Goal: Transaction & Acquisition: Obtain resource

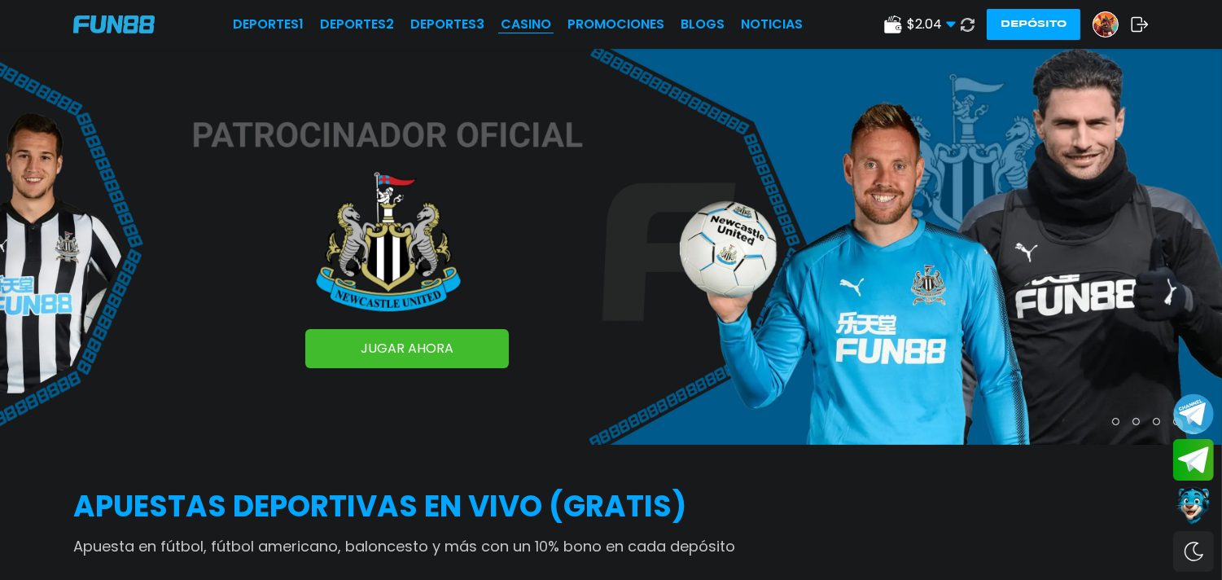
click at [541, 24] on link "CASINO" at bounding box center [526, 25] width 50 height 20
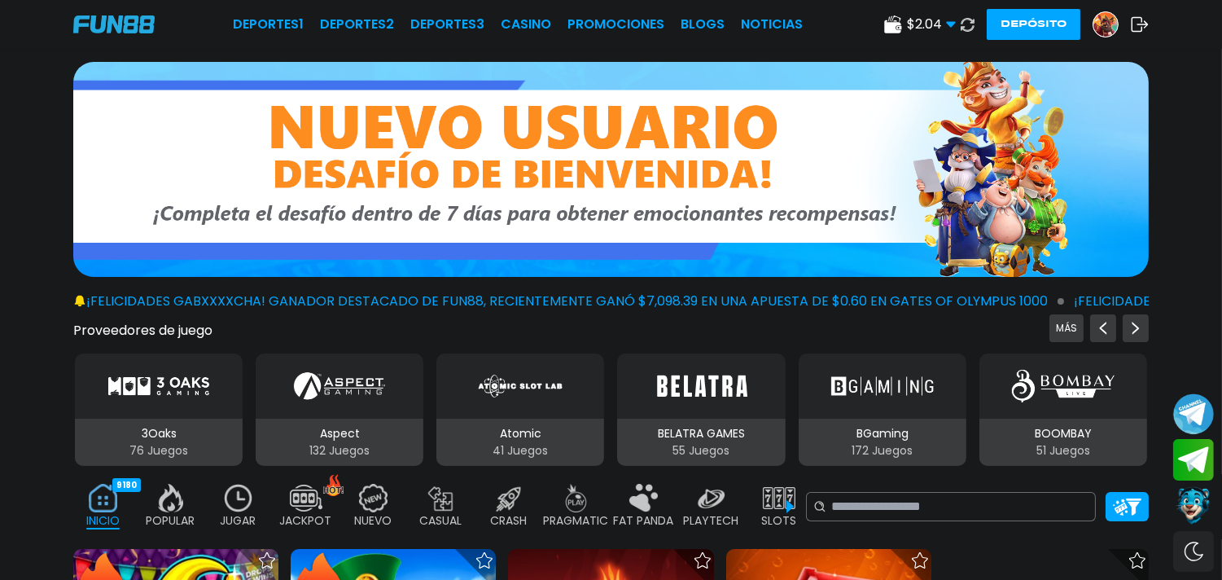
click at [234, 506] on img at bounding box center [238, 498] width 33 height 28
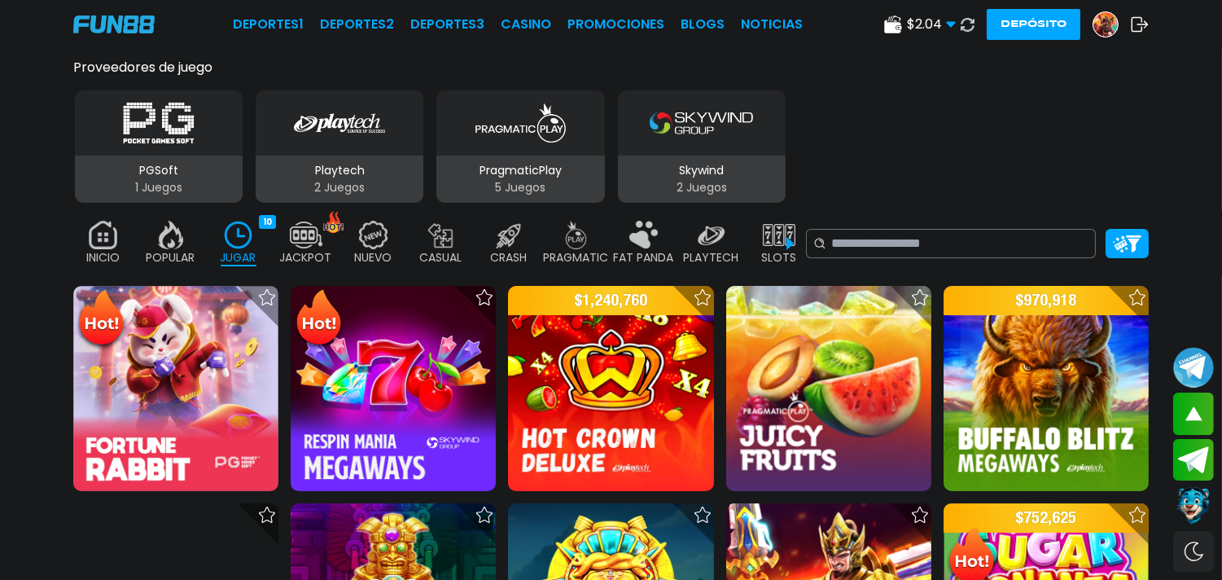
scroll to position [322, 0]
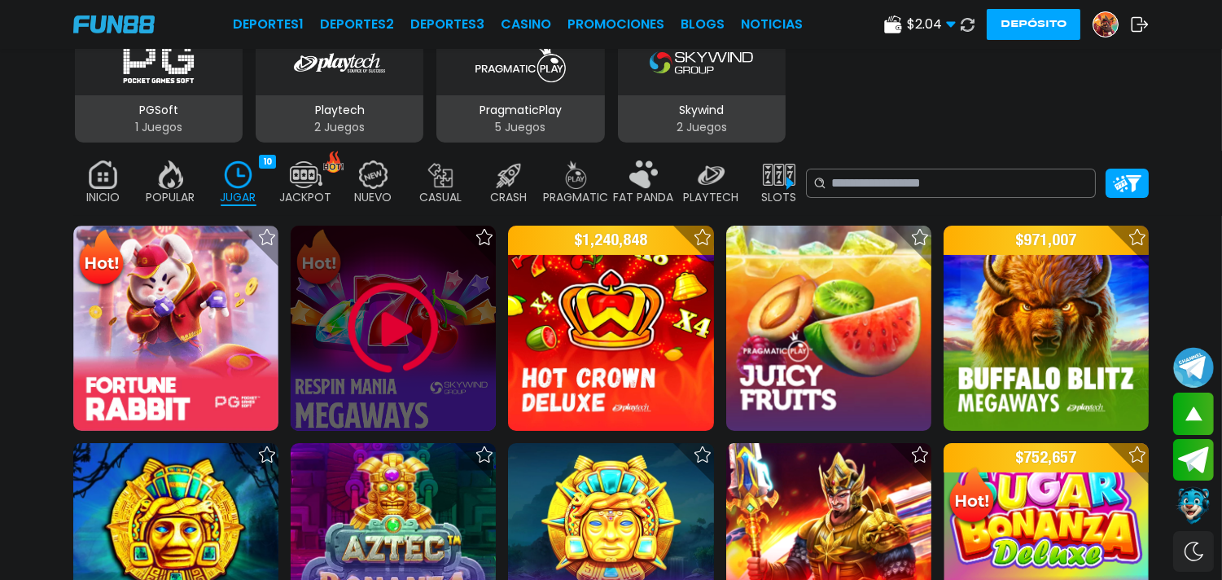
click at [397, 329] on img at bounding box center [393, 328] width 98 height 98
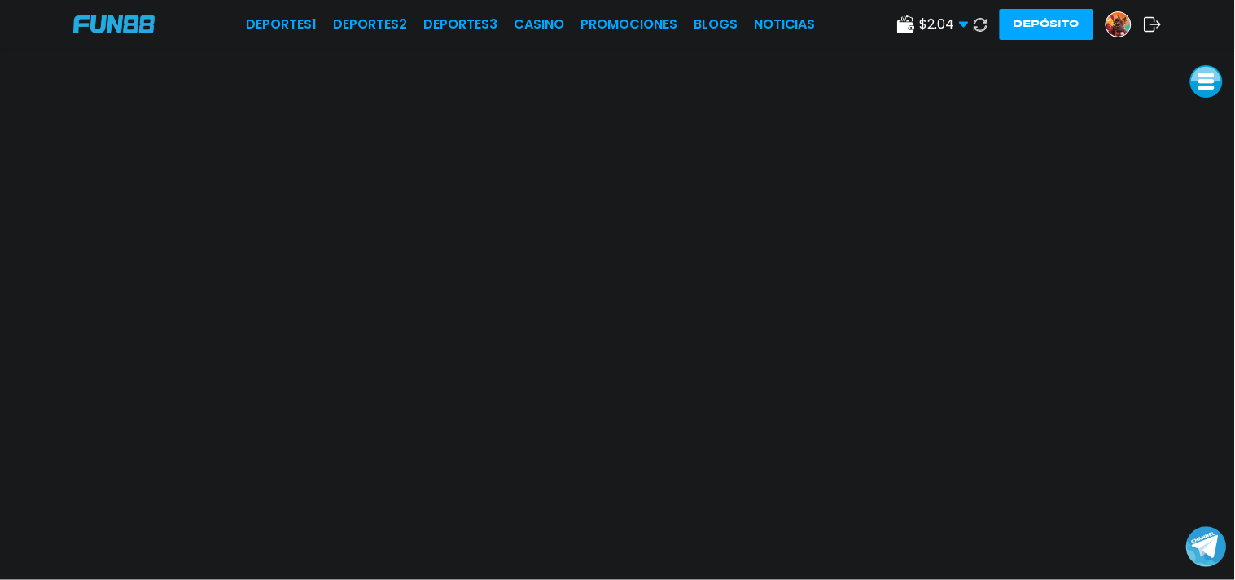
click at [542, 30] on link "CASINO" at bounding box center [539, 25] width 50 height 20
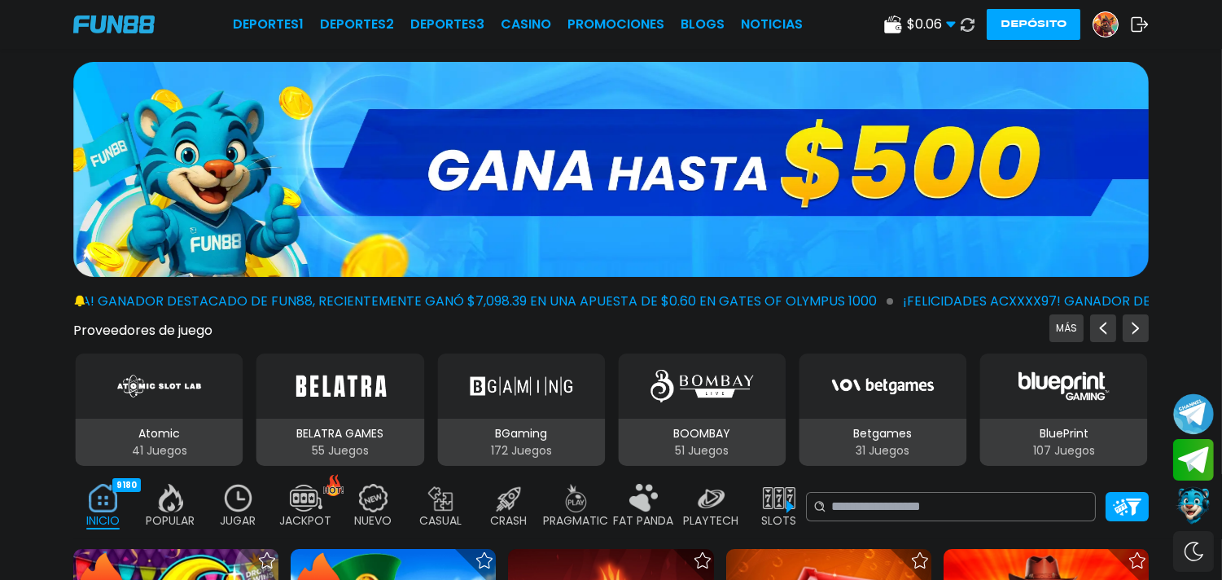
click at [1103, 14] on img at bounding box center [1105, 24] width 24 height 24
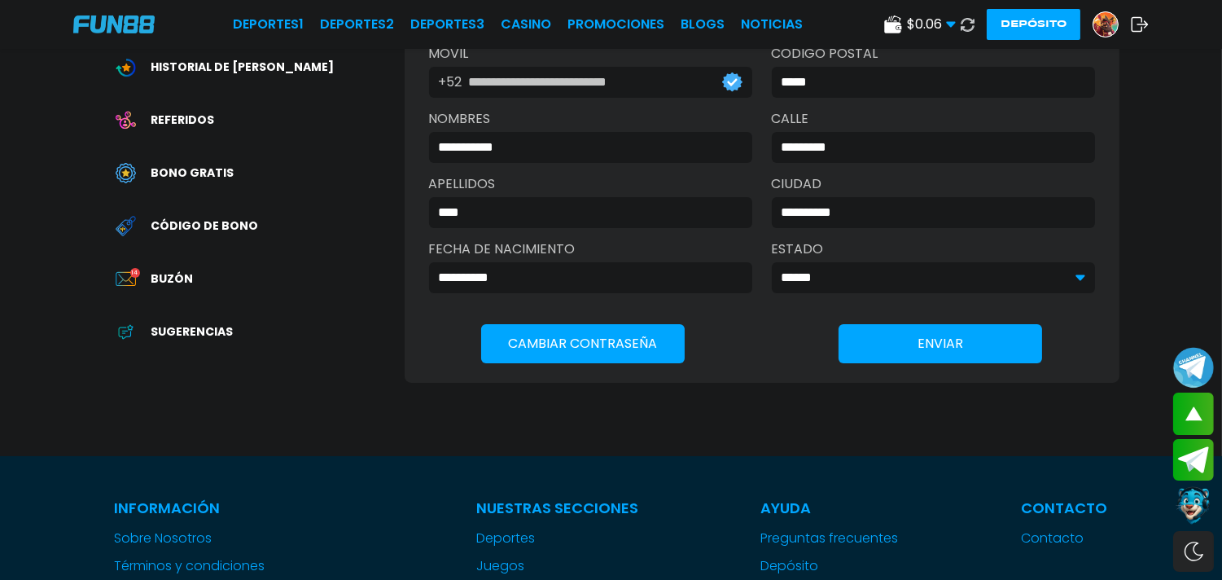
scroll to position [285, 0]
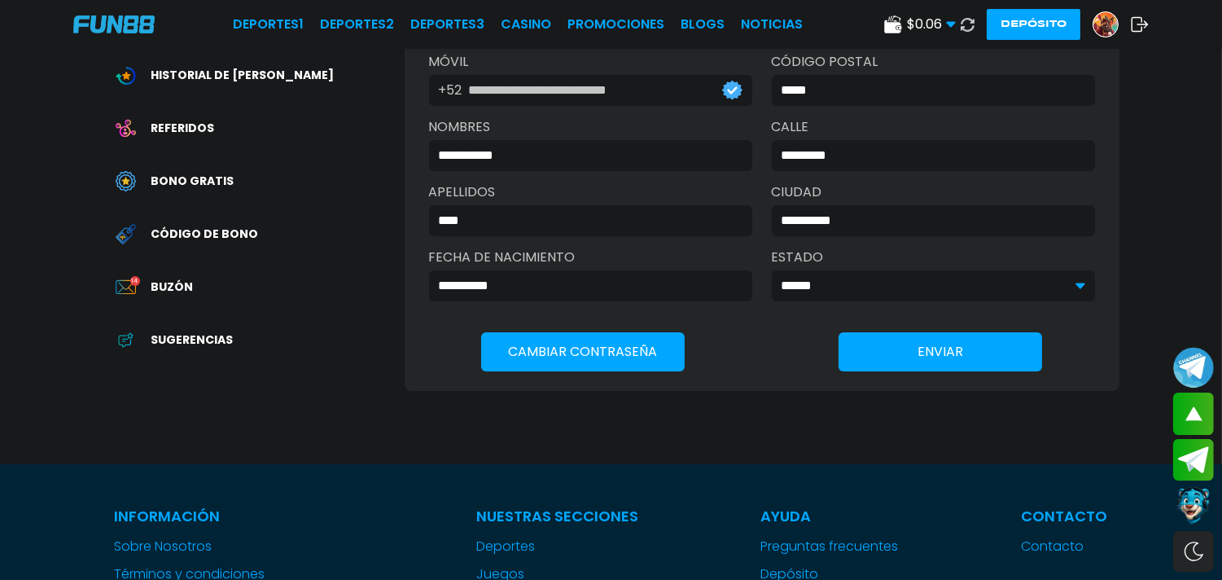
click at [169, 294] on span "Buzón" at bounding box center [172, 286] width 42 height 17
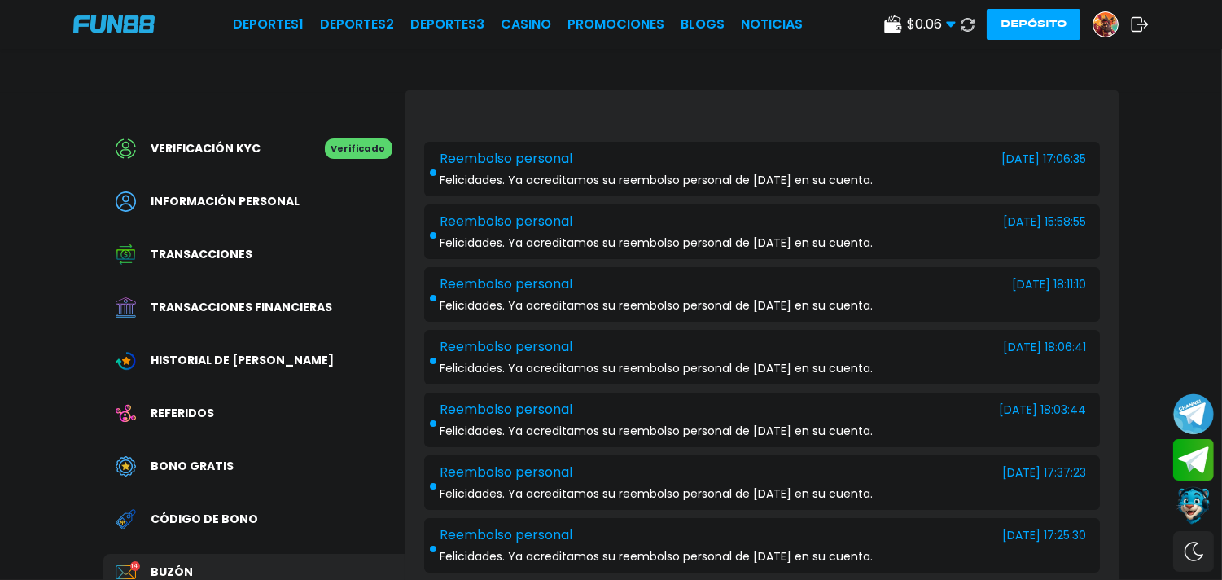
click at [190, 466] on span "Bono Gratis" at bounding box center [192, 466] width 83 height 17
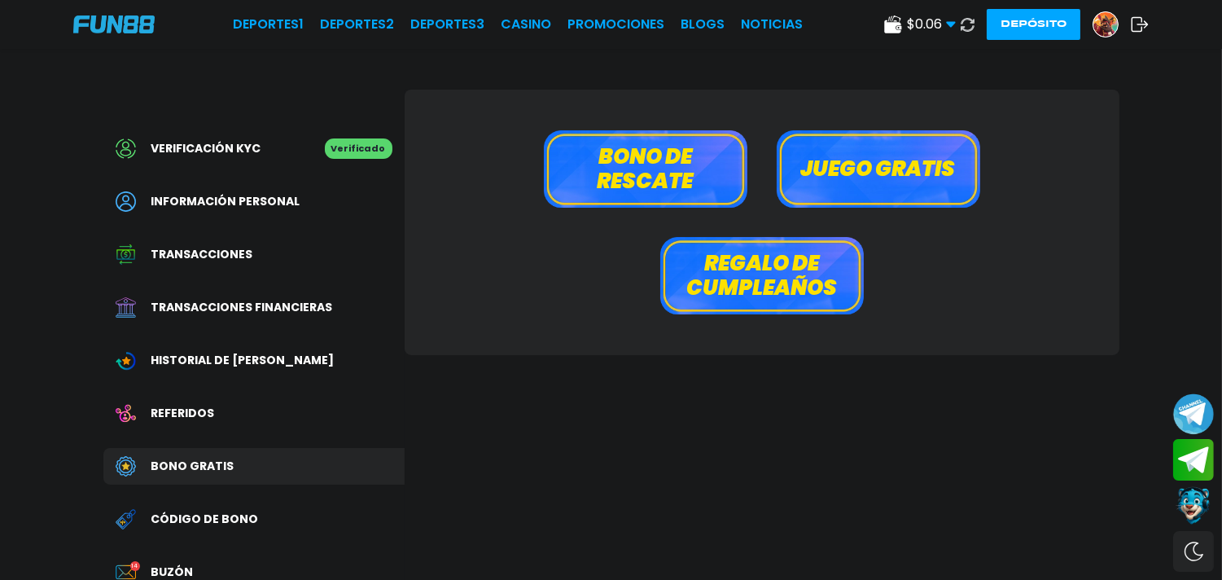
click at [198, 515] on span "Código de bono" at bounding box center [204, 518] width 107 height 17
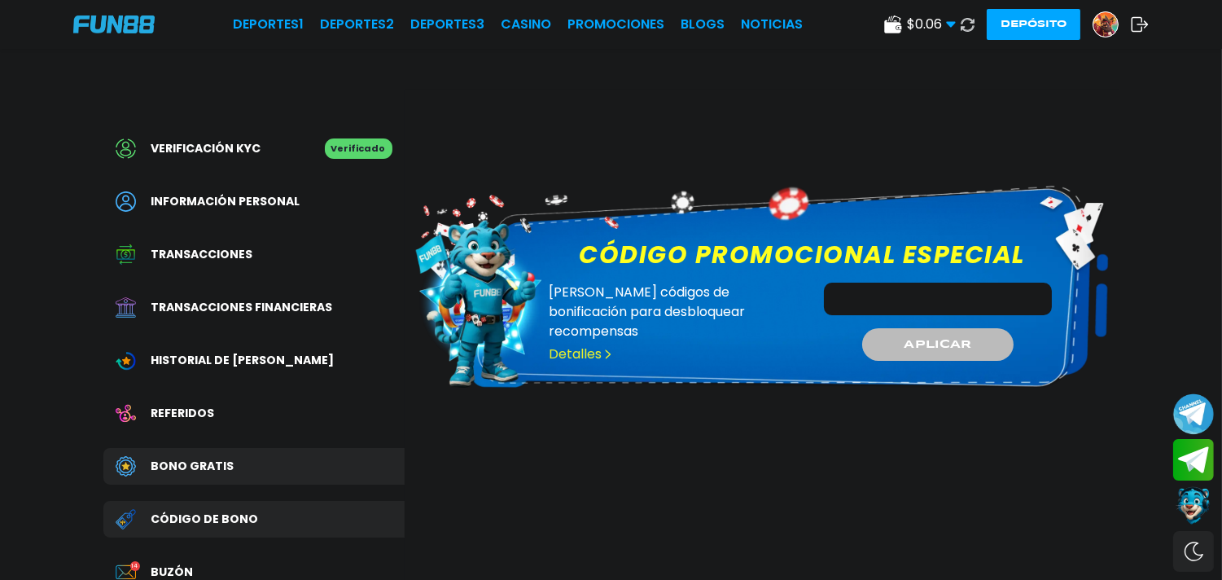
click at [877, 302] on input "Código promocional especial" at bounding box center [938, 298] width 228 height 33
type input "**********"
click at [948, 350] on span "APLICAR" at bounding box center [938, 343] width 69 height 17
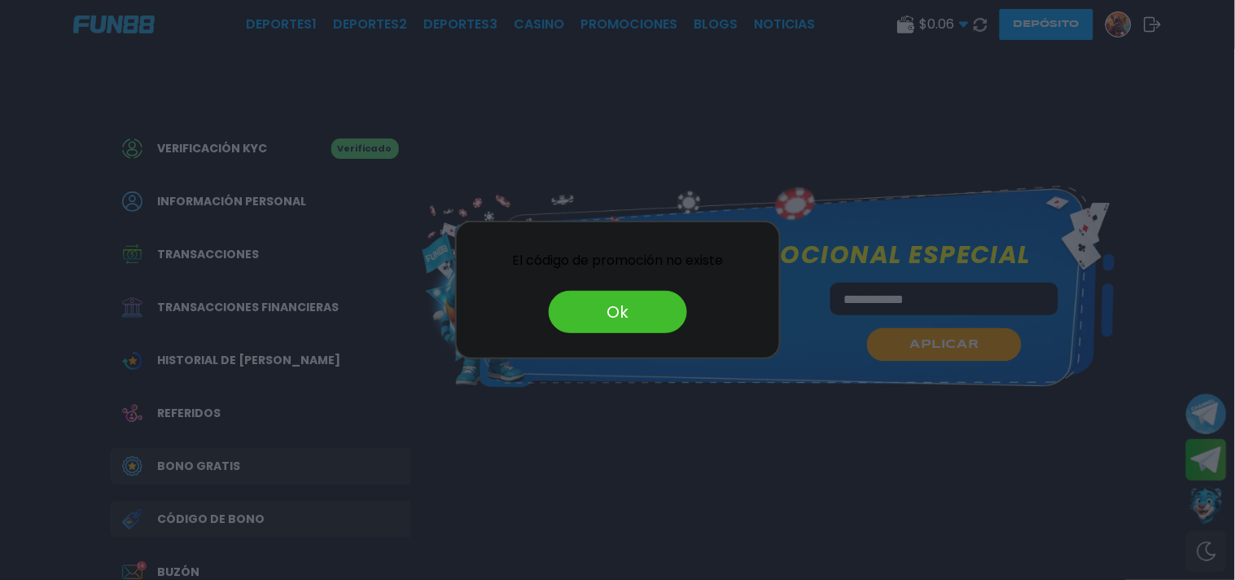
click at [631, 311] on button "Ok" at bounding box center [618, 312] width 138 height 42
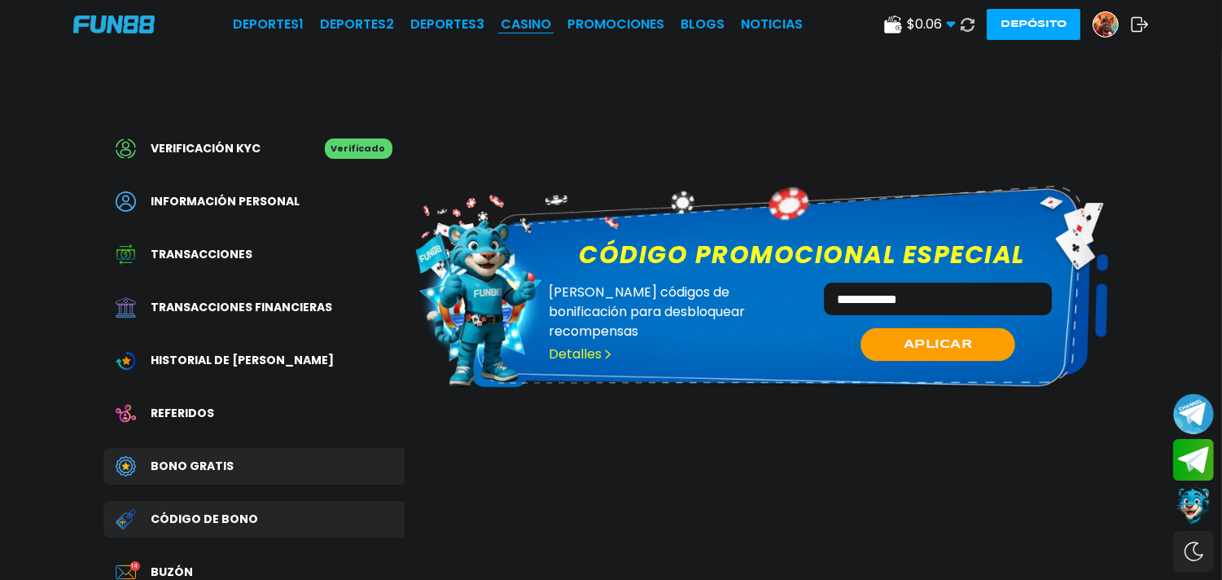
click at [543, 23] on link "CASINO" at bounding box center [526, 25] width 50 height 20
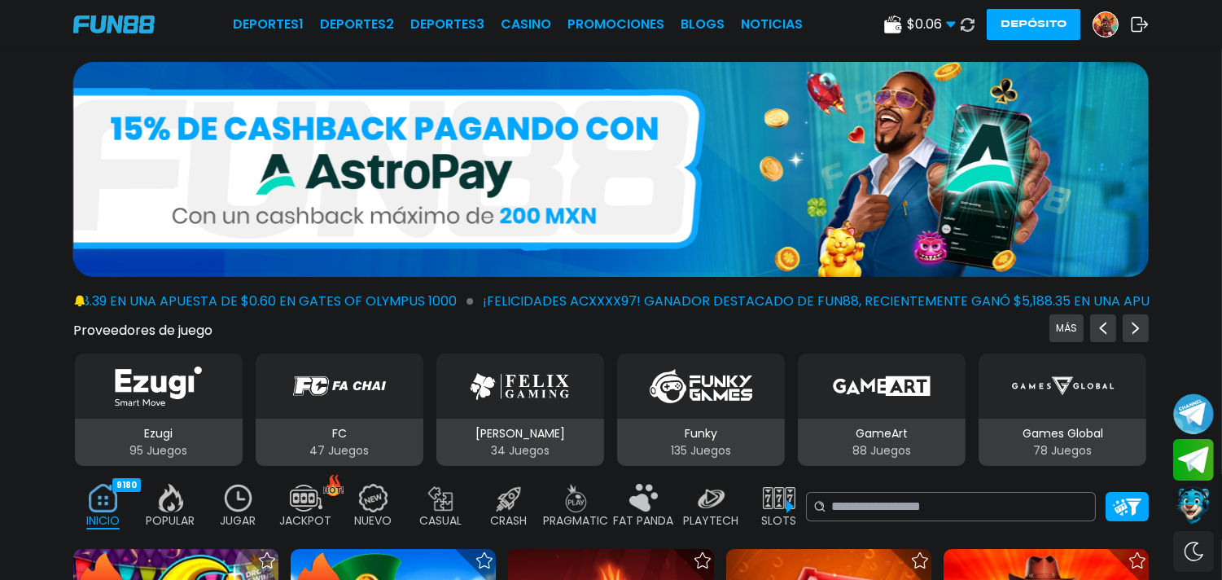
click at [1107, 30] on img at bounding box center [1105, 24] width 24 height 24
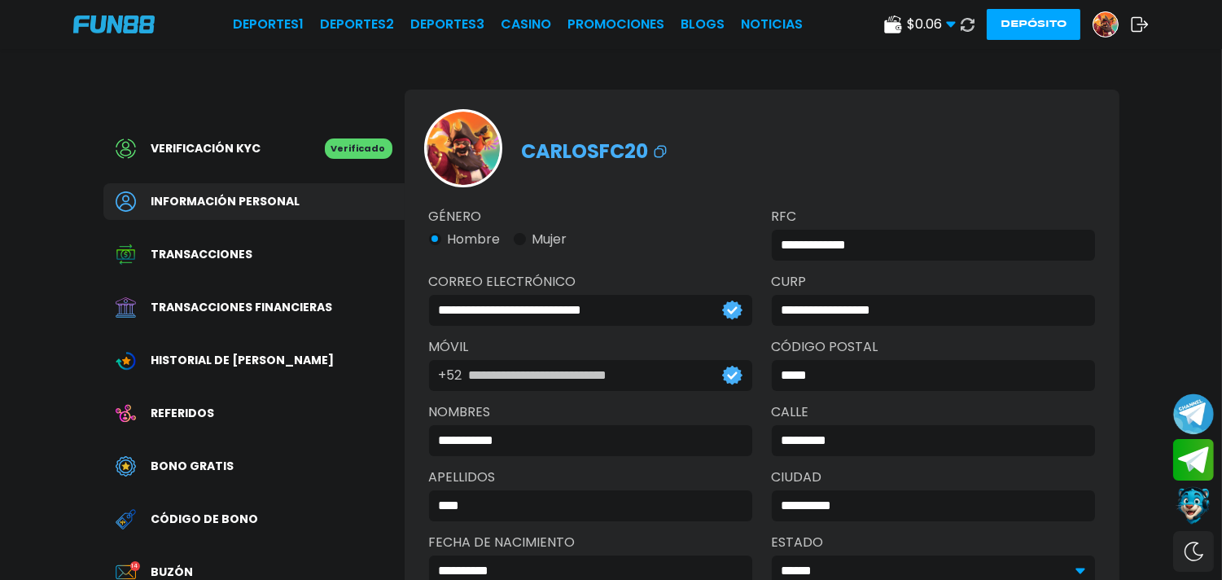
scroll to position [246, 0]
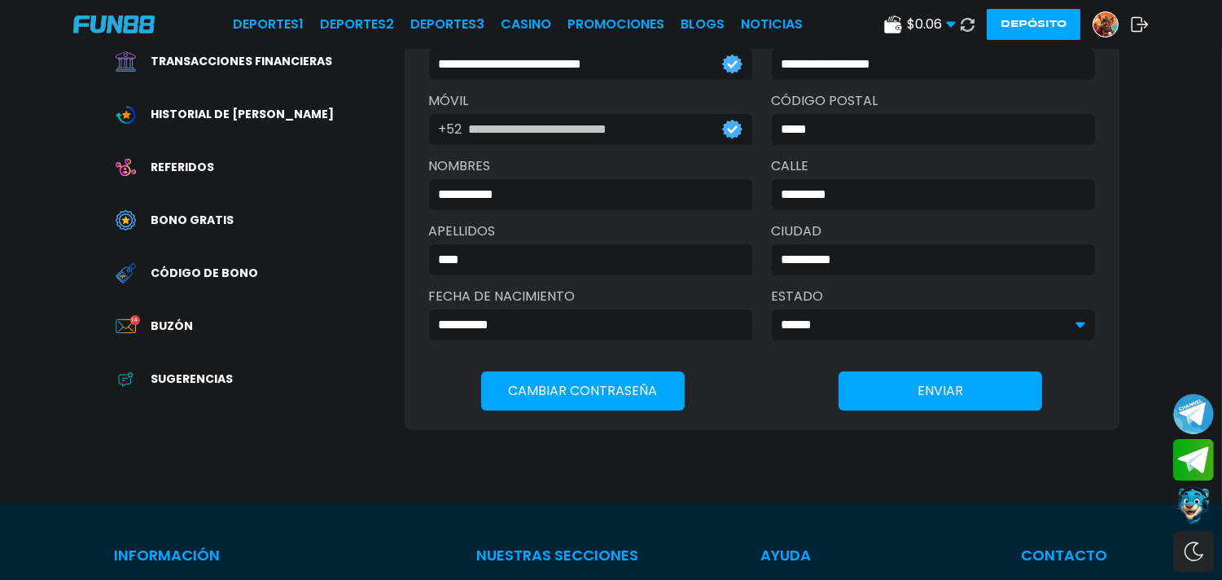
click at [254, 266] on div "Código de bono" at bounding box center [253, 273] width 301 height 37
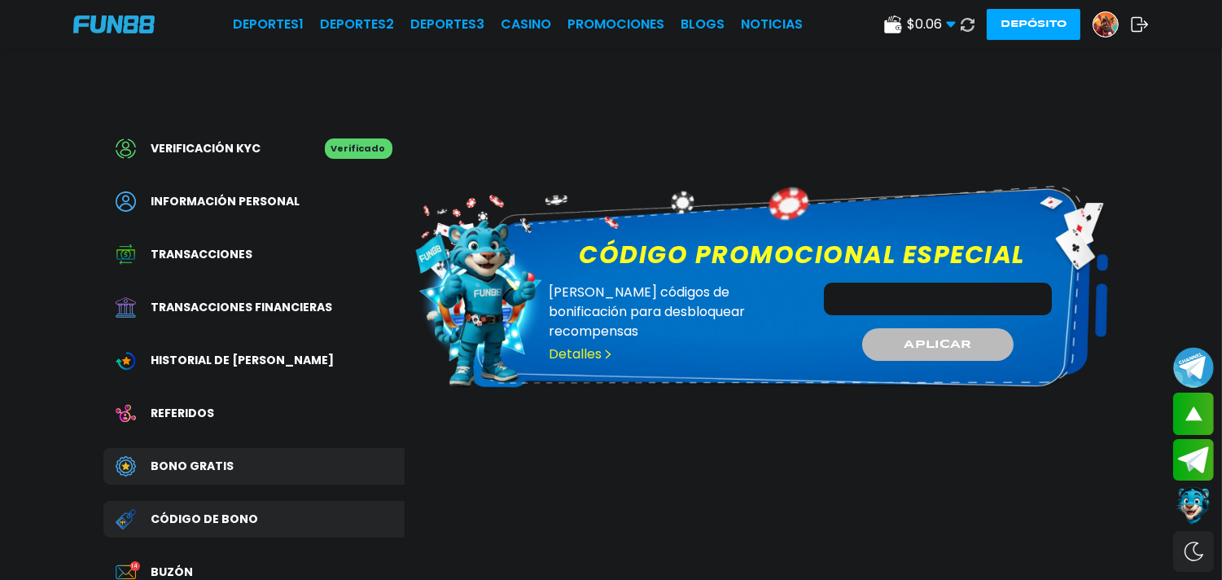
paste input "**********"
type input "**********"
click at [886, 348] on button "APLICAR" at bounding box center [938, 344] width 155 height 33
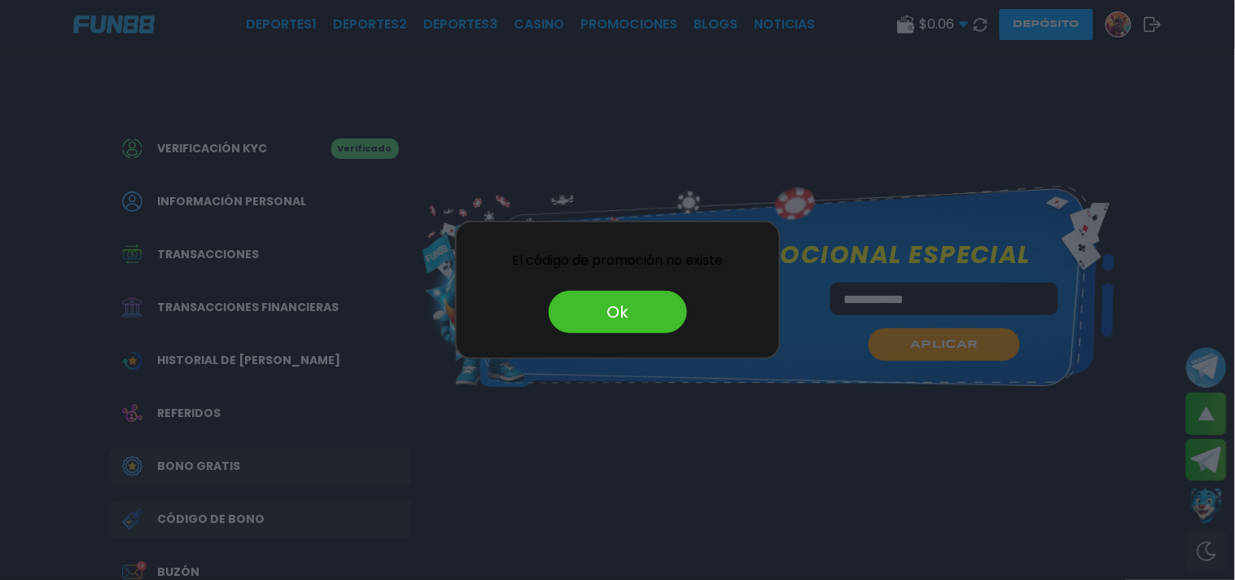
click at [659, 303] on button "Ok" at bounding box center [618, 312] width 138 height 42
